Goal: Information Seeking & Learning: Check status

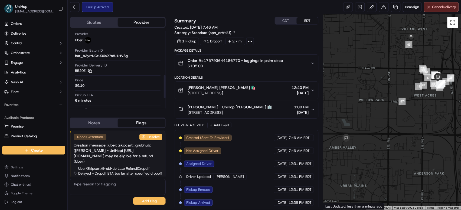
scroll to position [146, 0]
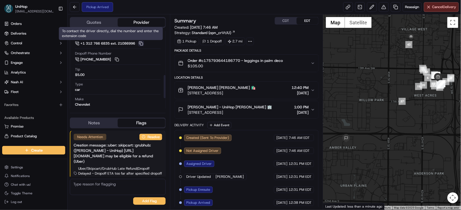
click at [144, 44] on button at bounding box center [141, 44] width 6 height 6
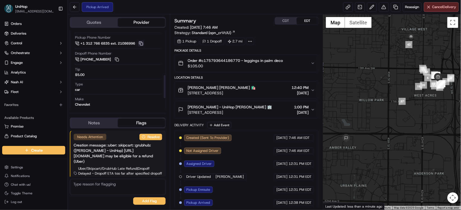
click at [144, 44] on button at bounding box center [141, 44] width 6 height 6
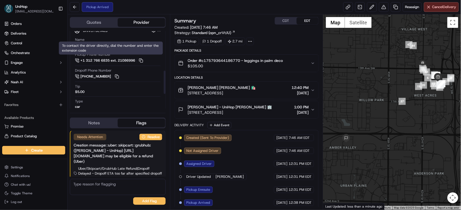
scroll to position [129, 0]
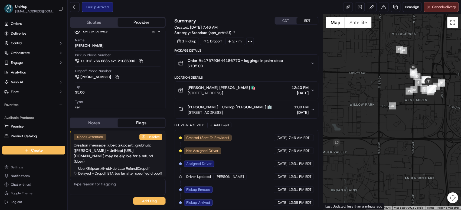
drag, startPoint x: 367, startPoint y: 73, endPoint x: 351, endPoint y: 72, distance: 15.4
click at [351, 72] on div at bounding box center [392, 112] width 138 height 196
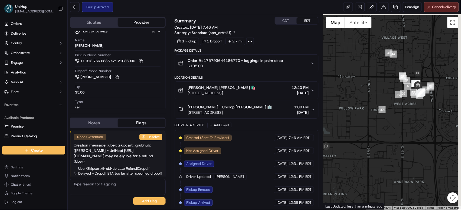
drag, startPoint x: 371, startPoint y: 71, endPoint x: 368, endPoint y: 72, distance: 2.8
click at [368, 72] on div at bounding box center [392, 112] width 138 height 196
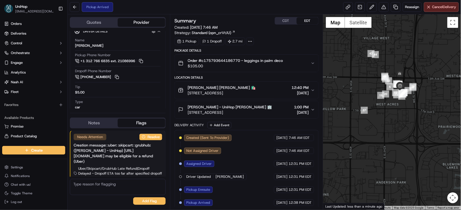
drag, startPoint x: 441, startPoint y: 71, endPoint x: 422, endPoint y: 72, distance: 19.0
click at [422, 72] on div at bounding box center [392, 112] width 138 height 196
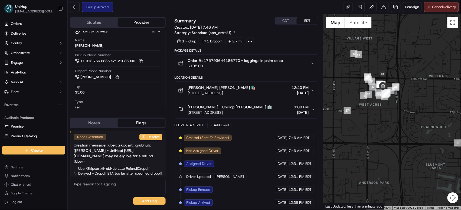
drag, startPoint x: 365, startPoint y: 82, endPoint x: 347, endPoint y: 82, distance: 17.6
click at [347, 82] on div at bounding box center [392, 112] width 138 height 196
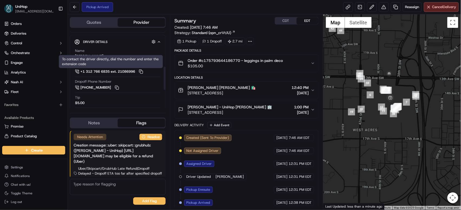
scroll to position [117, 0]
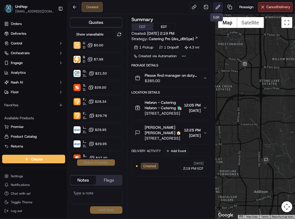
click at [215, 9] on button at bounding box center [218, 7] width 10 height 10
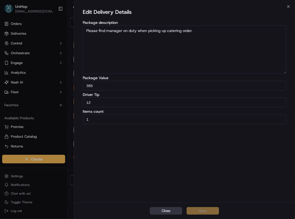
click at [165, 212] on button "Close" at bounding box center [166, 211] width 32 height 8
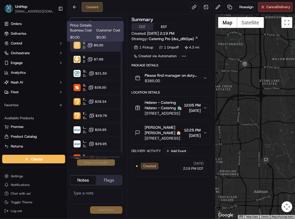
click at [90, 47] on icon at bounding box center [89, 44] width 5 height 5
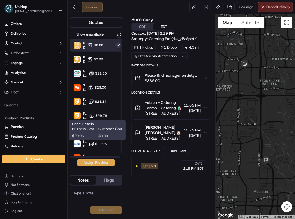
click at [89, 163] on button "Assign Provider" at bounding box center [96, 162] width 38 height 6
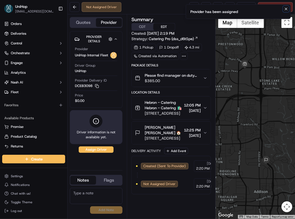
click at [287, 9] on icon "Notifications (F8)" at bounding box center [286, 9] width 4 height 4
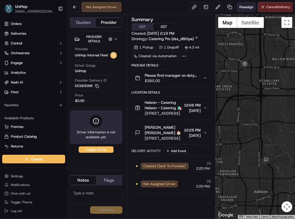
click at [246, 10] on button "Reassign" at bounding box center [246, 7] width 19 height 10
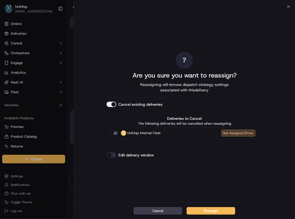
click at [109, 101] on button "Cancel existing deliveries" at bounding box center [112, 103] width 10 height 5
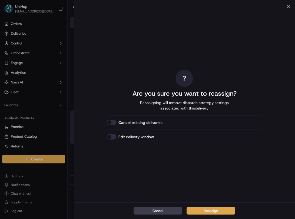
click at [218, 208] on button "Reassign" at bounding box center [211, 211] width 49 height 8
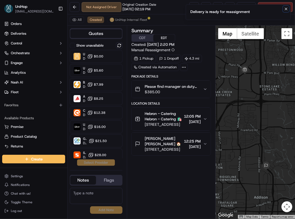
click at [287, 11] on icon "Notifications (F8)" at bounding box center [286, 9] width 4 height 4
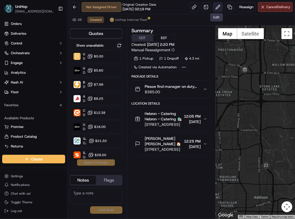
click at [216, 6] on button at bounding box center [218, 7] width 10 height 10
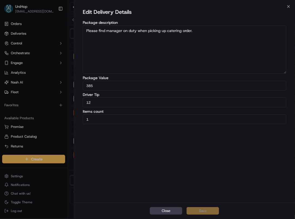
click at [171, 211] on button "Close" at bounding box center [166, 211] width 32 height 8
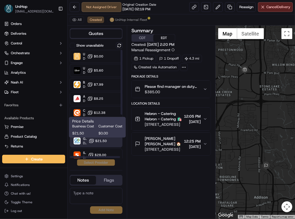
click at [94, 140] on button "$21.50" at bounding box center [98, 140] width 18 height 5
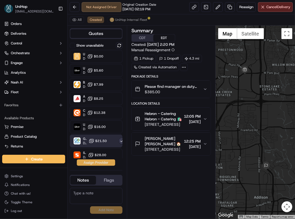
click at [89, 163] on button "Assign Provider" at bounding box center [96, 162] width 38 height 6
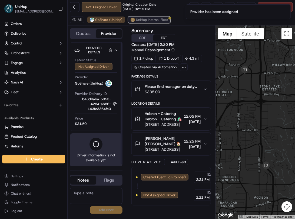
click at [149, 17] on button "UniHop Internal Fleet" at bounding box center [149, 20] width 42 height 6
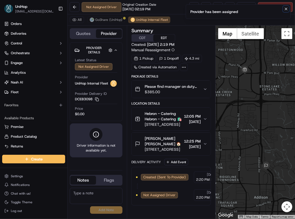
click at [286, 9] on icon "Notifications (F8)" at bounding box center [286, 9] width 4 height 4
click at [263, 6] on button "Cancel Delivery" at bounding box center [275, 7] width 35 height 10
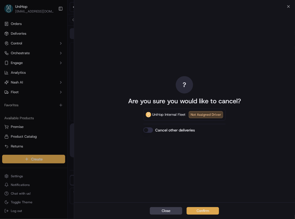
click at [203, 213] on button "Confirm" at bounding box center [203, 211] width 32 height 8
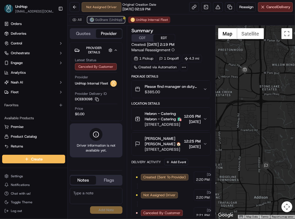
click at [113, 22] on span "GoShare (UniHop)" at bounding box center [108, 20] width 27 height 4
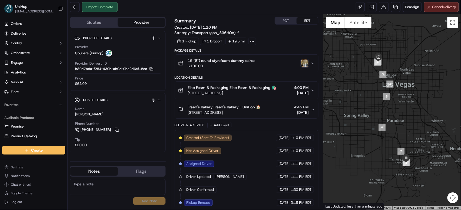
click at [305, 61] on img "button" at bounding box center [305, 64] width 8 height 8
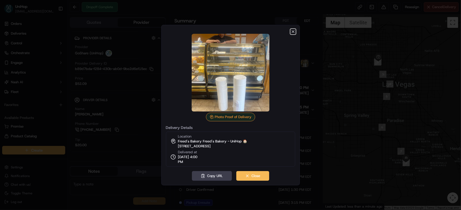
click at [291, 30] on icon "button" at bounding box center [293, 31] width 4 height 4
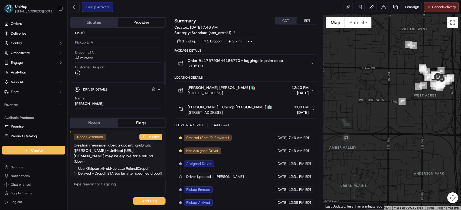
scroll to position [130, 0]
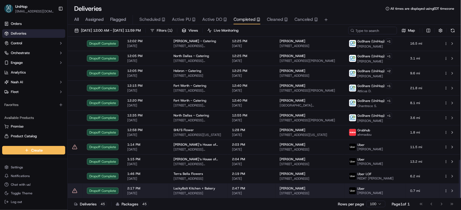
click at [244, 189] on span "2:47 PM" at bounding box center [251, 188] width 39 height 4
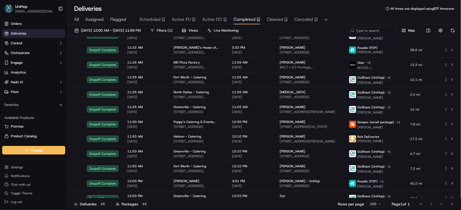
scroll to position [517, 0]
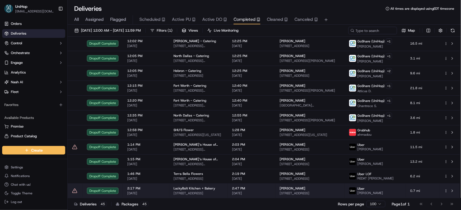
click at [171, 192] on td "LuckyBolt Kitchen + Bakery 10920 Roselle St #105, San Diego, CA 92121, USA" at bounding box center [198, 191] width 58 height 15
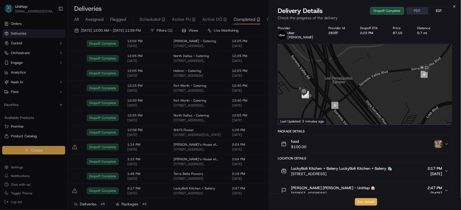
click at [366, 200] on button "See details" at bounding box center [366, 202] width 22 height 8
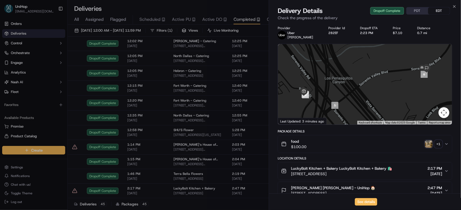
click at [178, 21] on span "Active PU" at bounding box center [181, 19] width 19 height 6
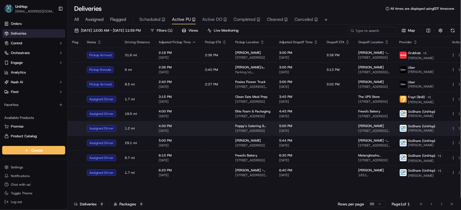
click at [237, 127] on span "Poppy’s Catering & Events (Columbia)" at bounding box center [252, 126] width 35 height 4
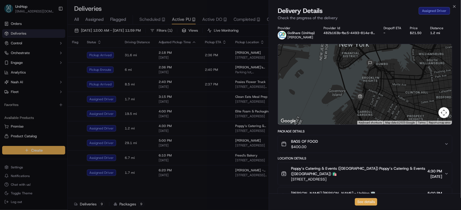
click at [362, 202] on button "See details" at bounding box center [366, 202] width 22 height 8
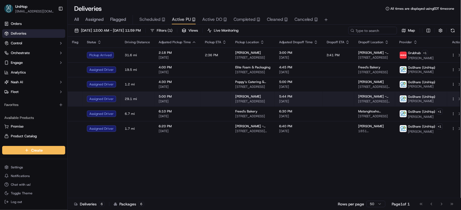
click at [235, 93] on td "Valeria 4826 Cliffside Dr, West Bloomfield Township, MI 48323, USA" at bounding box center [253, 99] width 44 height 15
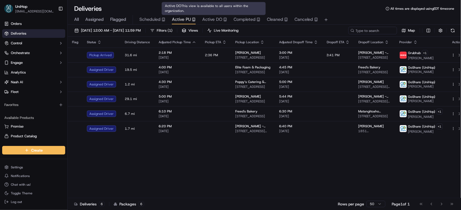
click at [203, 22] on span "Active DO" at bounding box center [212, 19] width 20 height 6
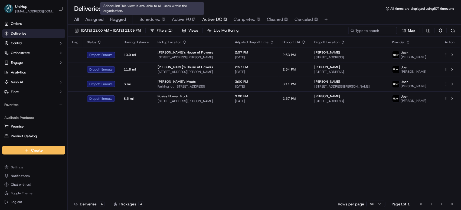
click at [289, 145] on div "Flag Status Driving Distance Pickup Location Adjusted Dropoff Time Dropoff ETA …" at bounding box center [264, 118] width 392 height 162
click at [187, 21] on span "Active PU" at bounding box center [181, 19] width 19 height 6
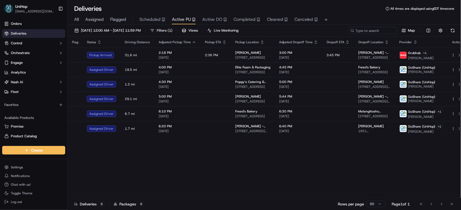
click at [130, 166] on div "Flag Status Driving Distance Adjusted Pickup Time Pickup ETA Pickup Location Ad…" at bounding box center [267, 118] width 399 height 162
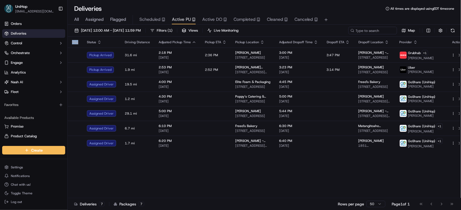
click at [202, 179] on div "Flag Status Driving Distance Adjusted Pickup Time Pickup ETA Pickup Location Ad…" at bounding box center [267, 118] width 399 height 162
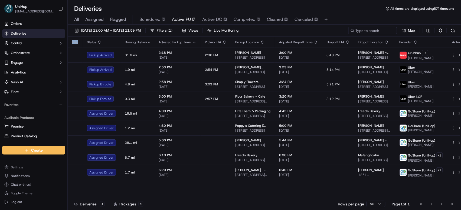
click at [198, 190] on div "Flag Status Driving Distance Adjusted Pickup Time Pickup ETA Pickup Location Ad…" at bounding box center [267, 118] width 399 height 162
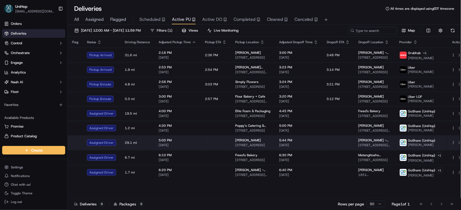
click at [222, 147] on td at bounding box center [216, 143] width 30 height 15
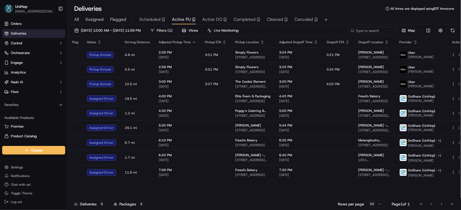
click at [236, 17] on span "Completed" at bounding box center [245, 19] width 22 height 6
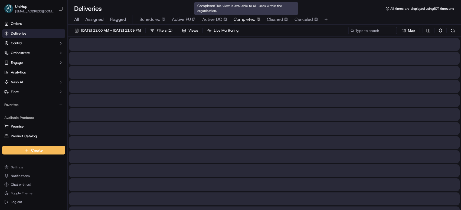
click at [236, 17] on span "Completed" at bounding box center [245, 19] width 22 height 6
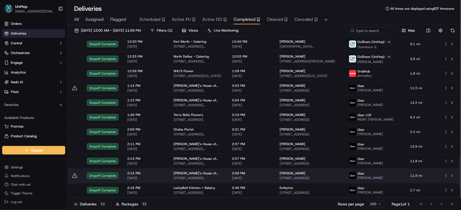
scroll to position [619, 0]
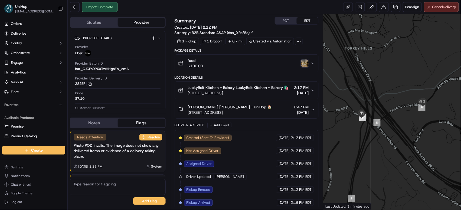
scroll to position [55, 0]
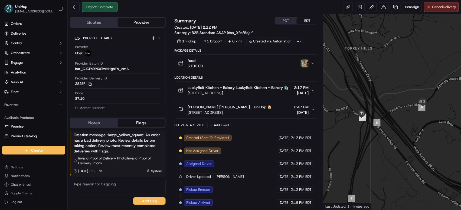
click at [303, 62] on img "button" at bounding box center [305, 64] width 8 height 8
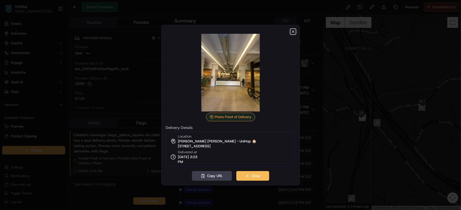
click at [292, 31] on icon "button" at bounding box center [293, 31] width 4 height 4
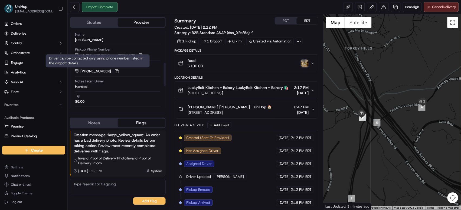
scroll to position [105, 0]
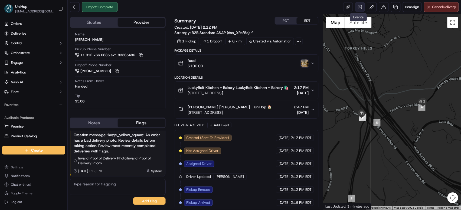
click at [356, 7] on link at bounding box center [360, 7] width 10 height 10
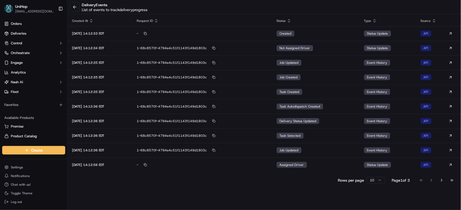
click at [452, 182] on button "Go to last page" at bounding box center [451, 181] width 9 height 8
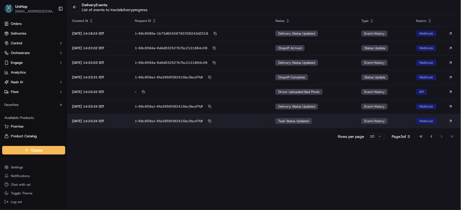
click at [285, 121] on span "task status updated" at bounding box center [293, 121] width 31 height 4
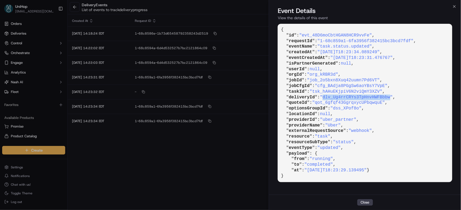
drag, startPoint x: 326, startPoint y: 97, endPoint x: 393, endPoint y: 97, distance: 67.1
click at [393, 97] on span ""dlv_Ug4rrCRYs3TpHnvHWFBbbw"" at bounding box center [356, 97] width 73 height 5
copy span "dlv_Ug4rrCRYs3TpHnvHWFBbbw"
